Goal: Complete application form: Complete application form

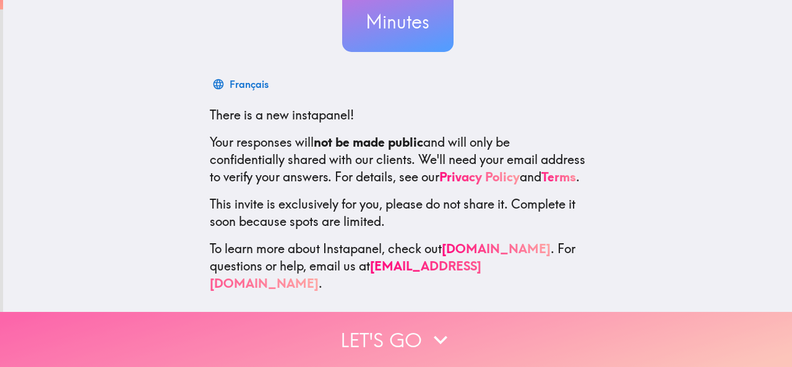
click at [460, 327] on button "Let's go" at bounding box center [396, 339] width 792 height 55
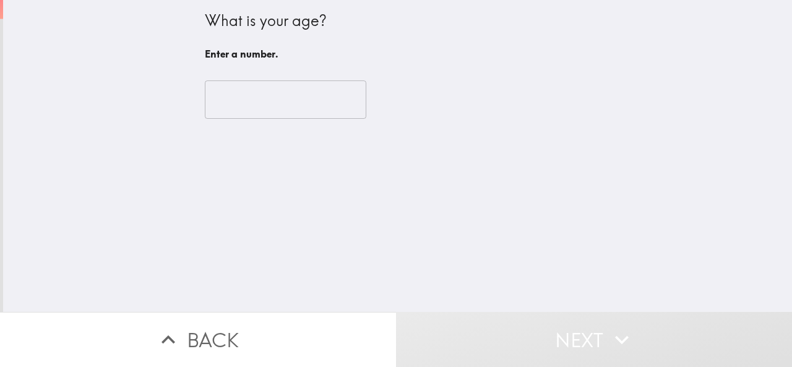
click at [269, 99] on input "number" at bounding box center [286, 99] width 162 height 38
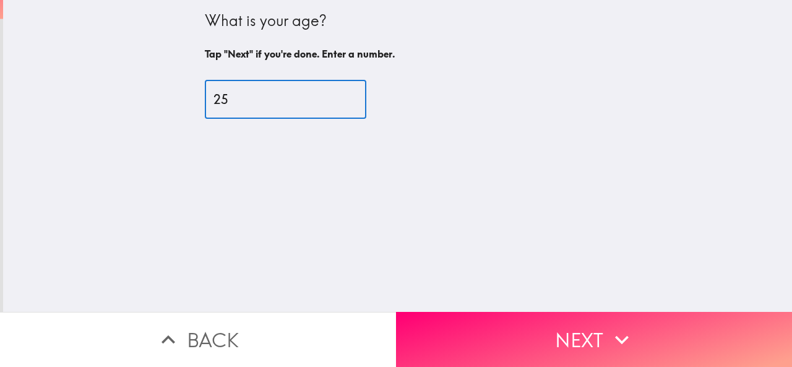
type input "2"
type input "59"
click at [494, 340] on button "Next" at bounding box center [594, 339] width 396 height 55
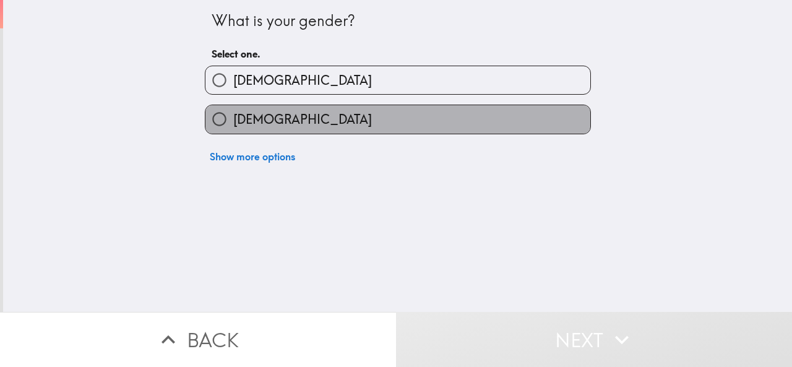
click at [233, 113] on span "[DEMOGRAPHIC_DATA]" at bounding box center [302, 119] width 139 height 17
click at [228, 113] on input "[DEMOGRAPHIC_DATA]" at bounding box center [219, 119] width 28 height 28
radio input "true"
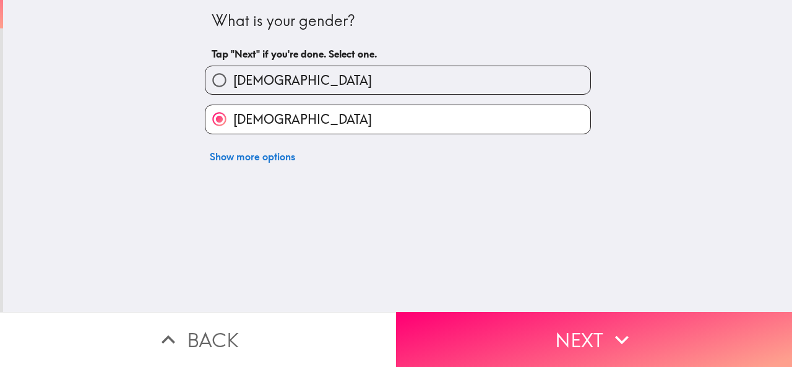
click at [612, 336] on icon "button" at bounding box center [621, 339] width 27 height 27
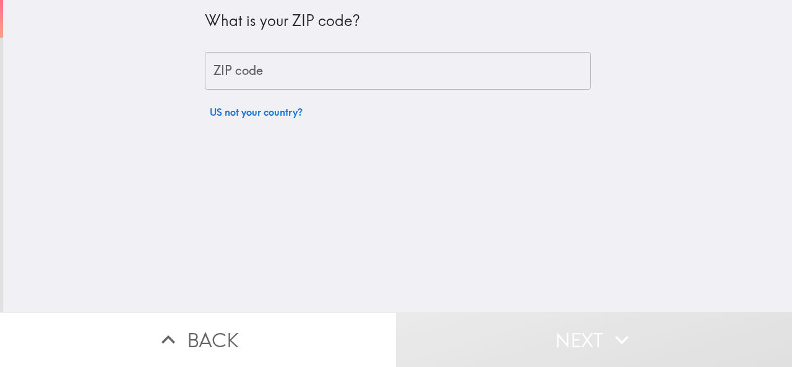
click at [301, 61] on input "ZIP code" at bounding box center [398, 71] width 386 height 38
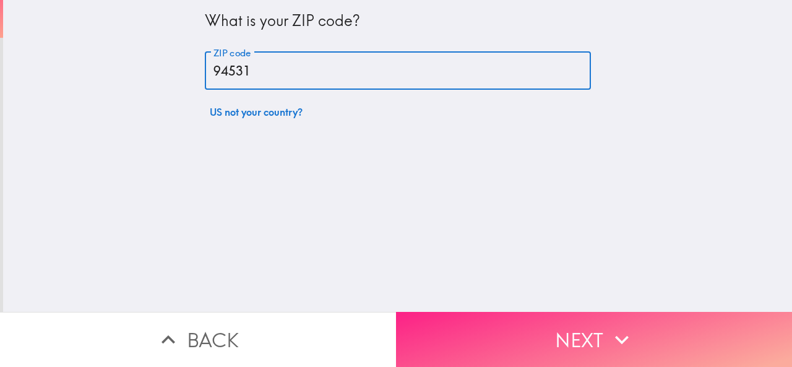
type input "94531"
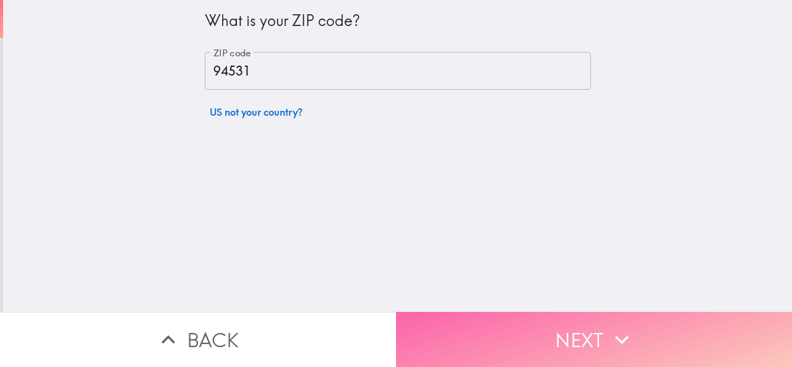
click at [485, 331] on button "Next" at bounding box center [594, 339] width 396 height 55
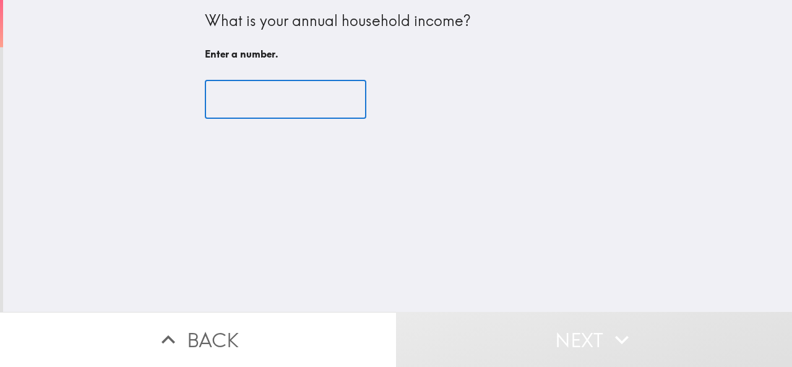
click at [277, 100] on input "number" at bounding box center [286, 99] width 162 height 38
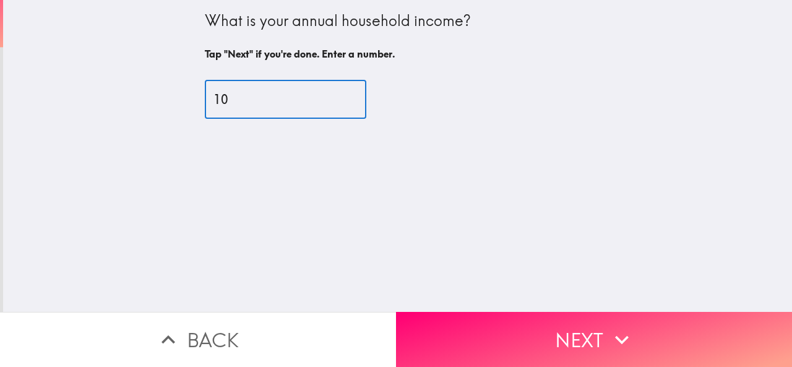
type input "100"
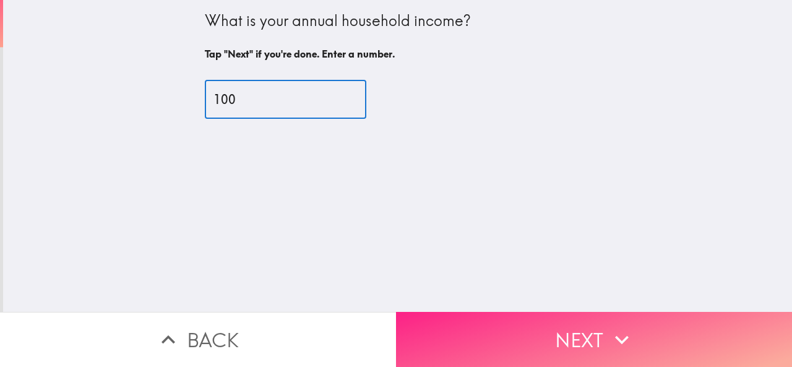
type input "100"
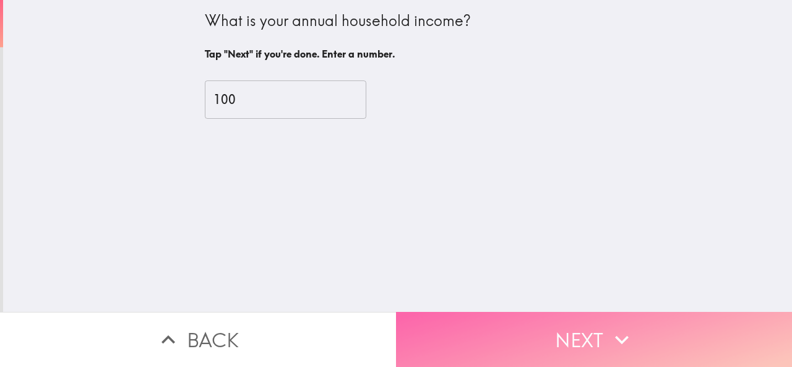
click at [532, 312] on button "Next" at bounding box center [594, 339] width 396 height 55
